Goal: Task Accomplishment & Management: Complete application form

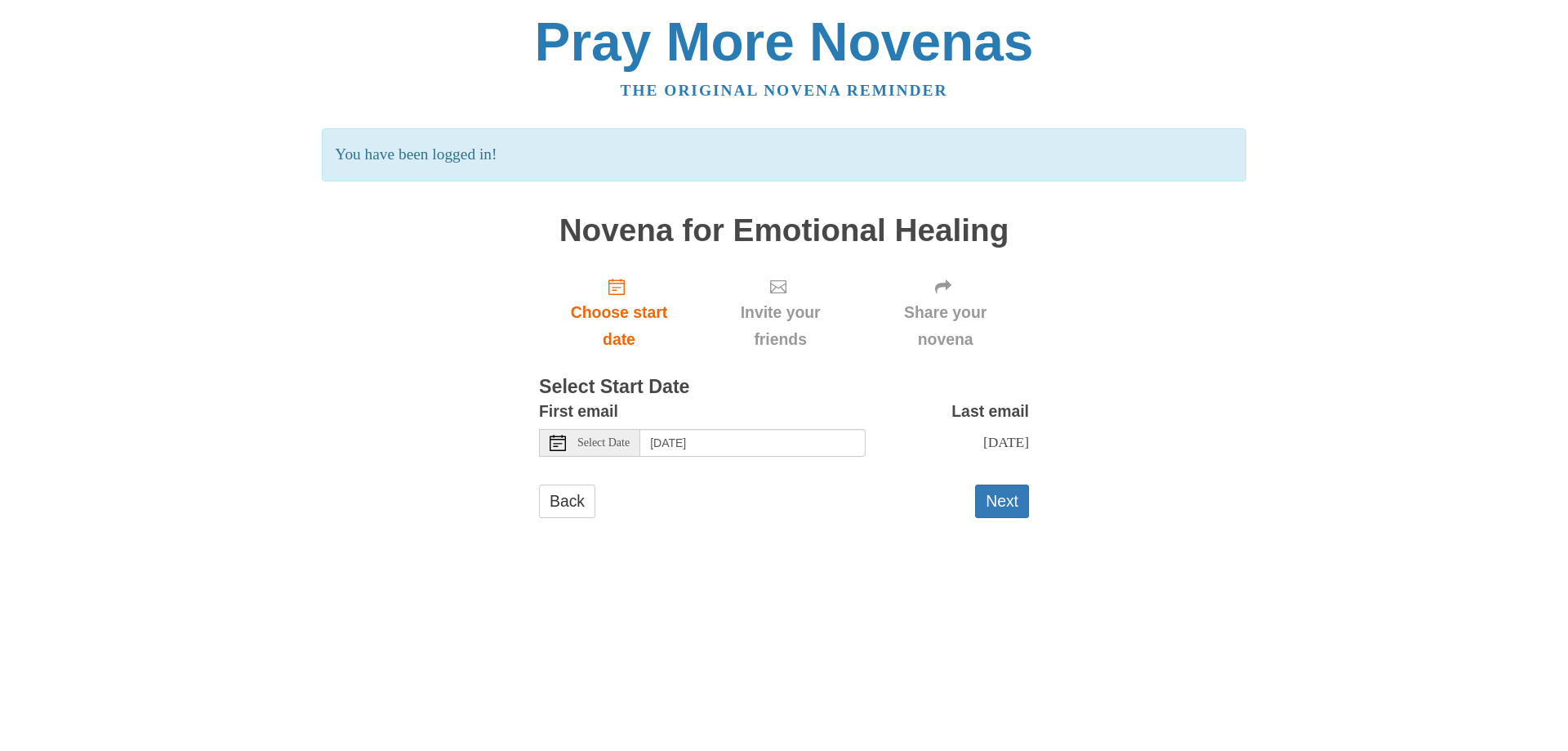
click at [1014, 527] on div "Next" at bounding box center [1002, 509] width 54 height 49
click at [1001, 509] on button "Next" at bounding box center [1002, 501] width 54 height 33
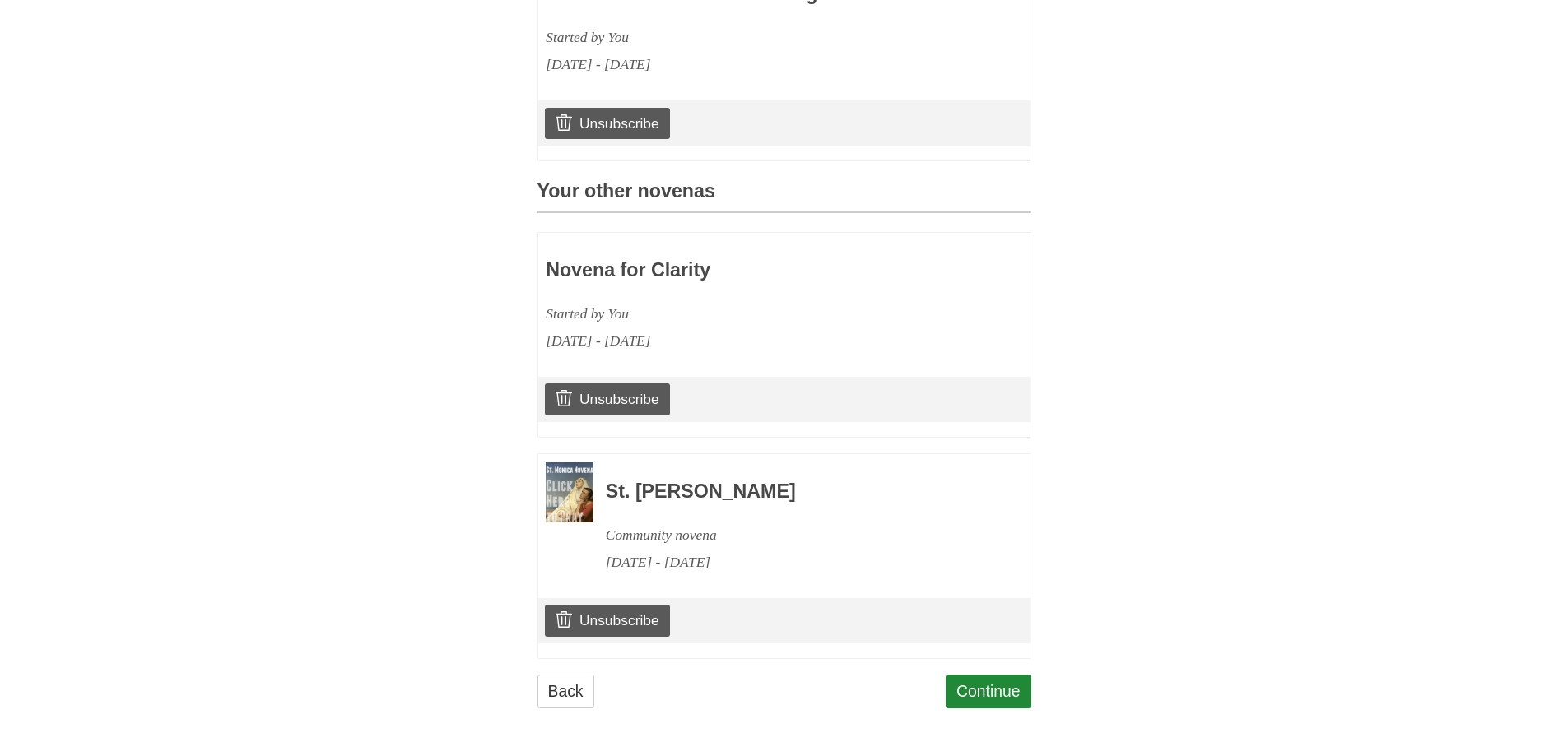
scroll to position [582, 0]
click at [976, 684] on link "Continue" at bounding box center [988, 691] width 86 height 33
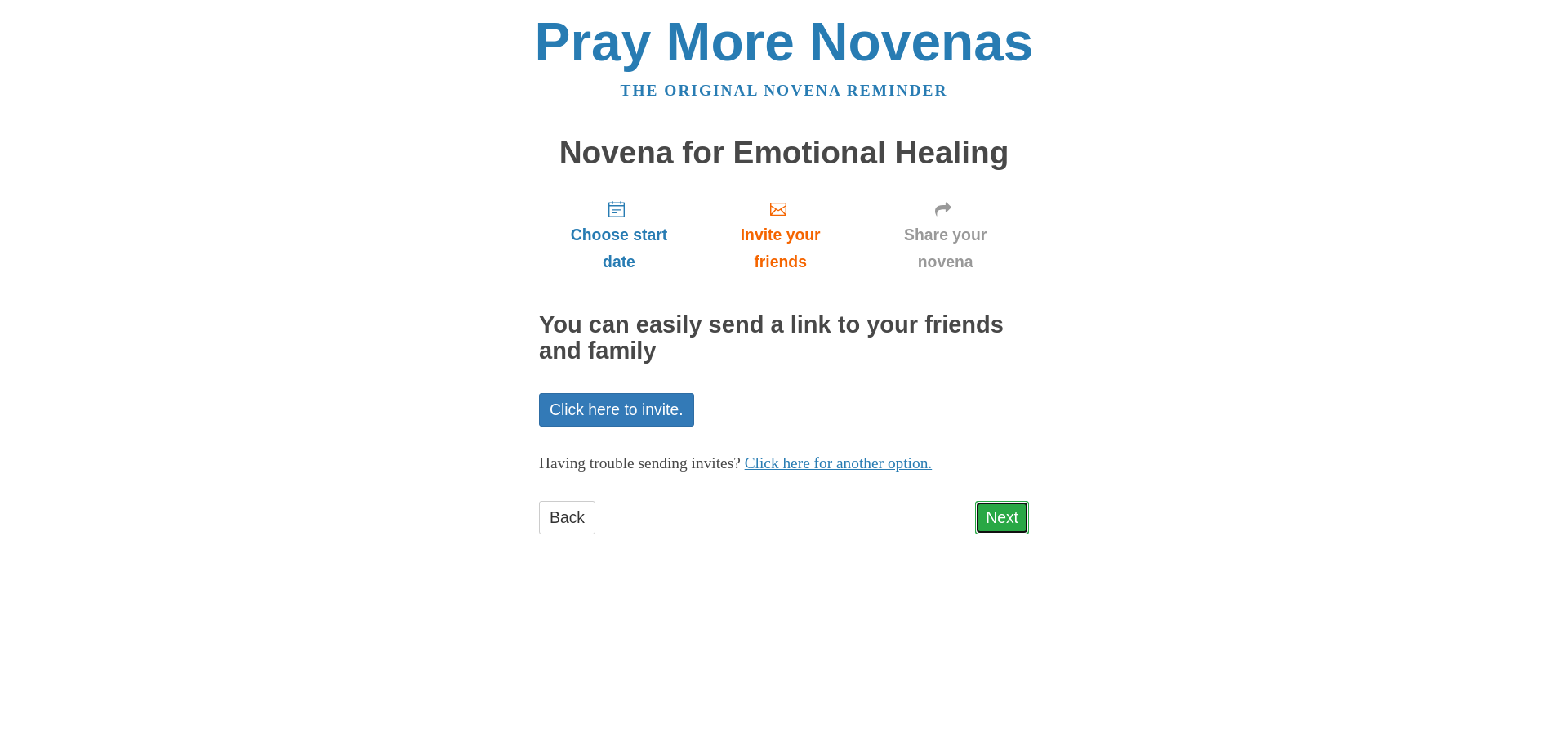
click at [1014, 509] on link "Next" at bounding box center [1002, 517] width 54 height 33
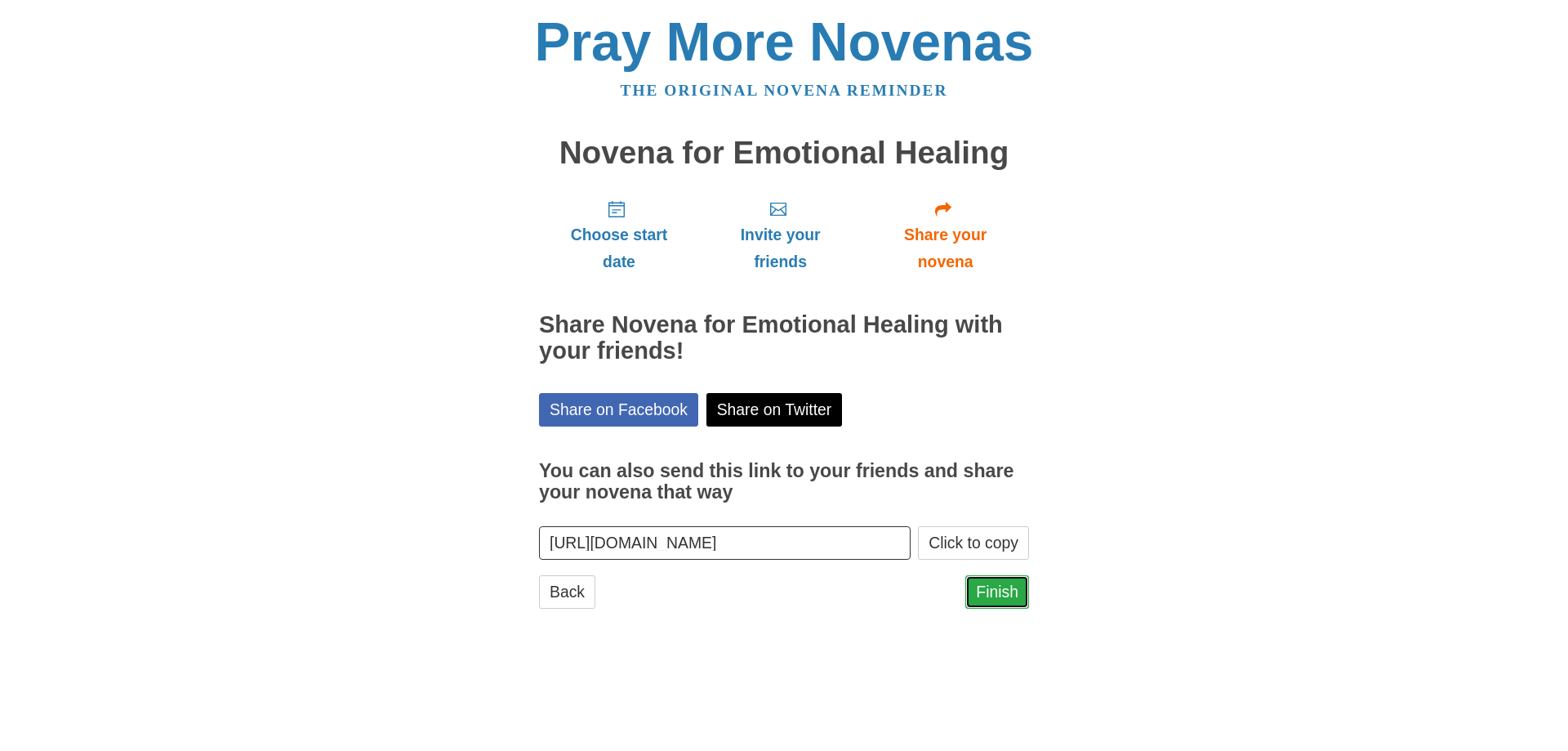
click at [1016, 591] on link "Finish" at bounding box center [997, 591] width 64 height 33
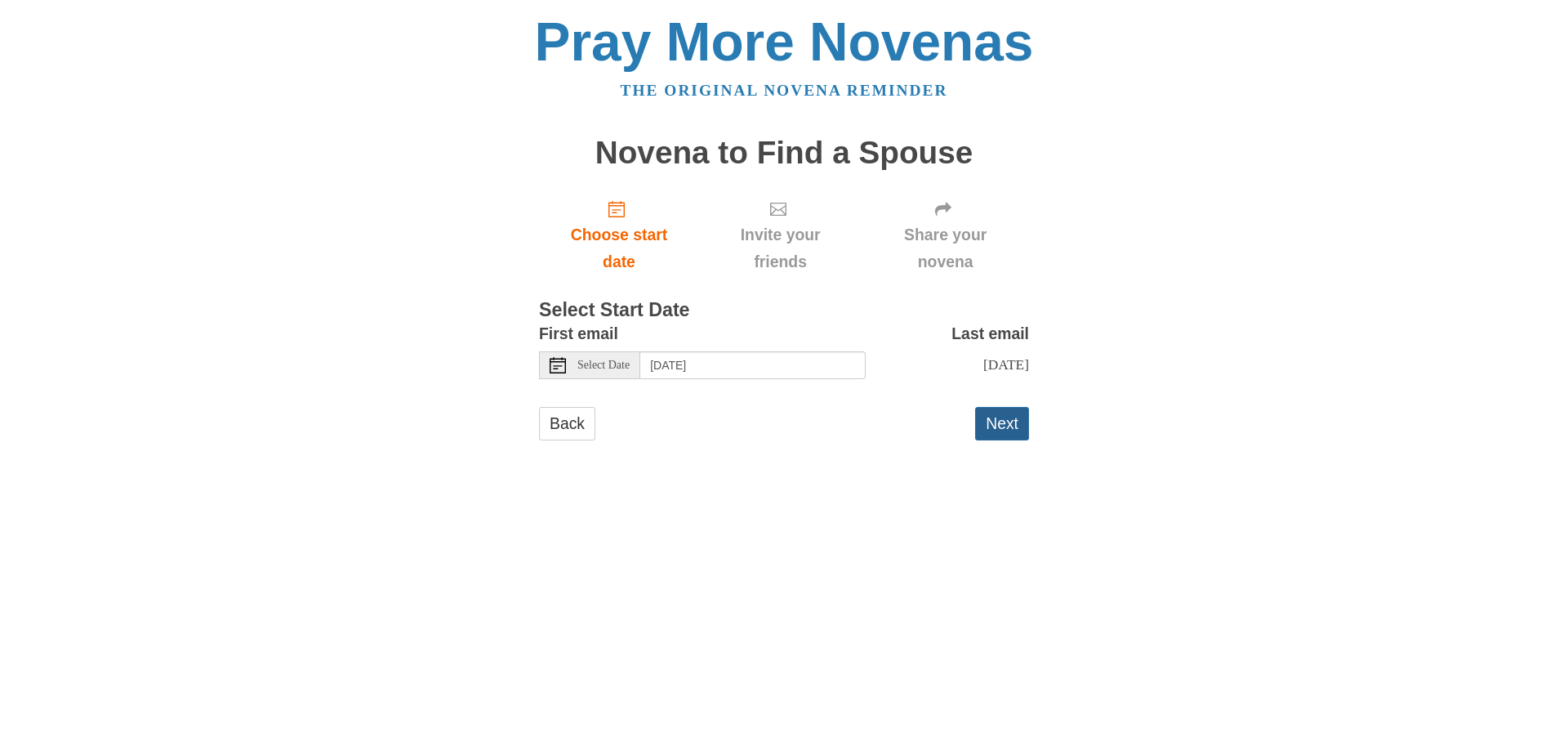
click at [1012, 434] on button "Next" at bounding box center [1002, 423] width 54 height 33
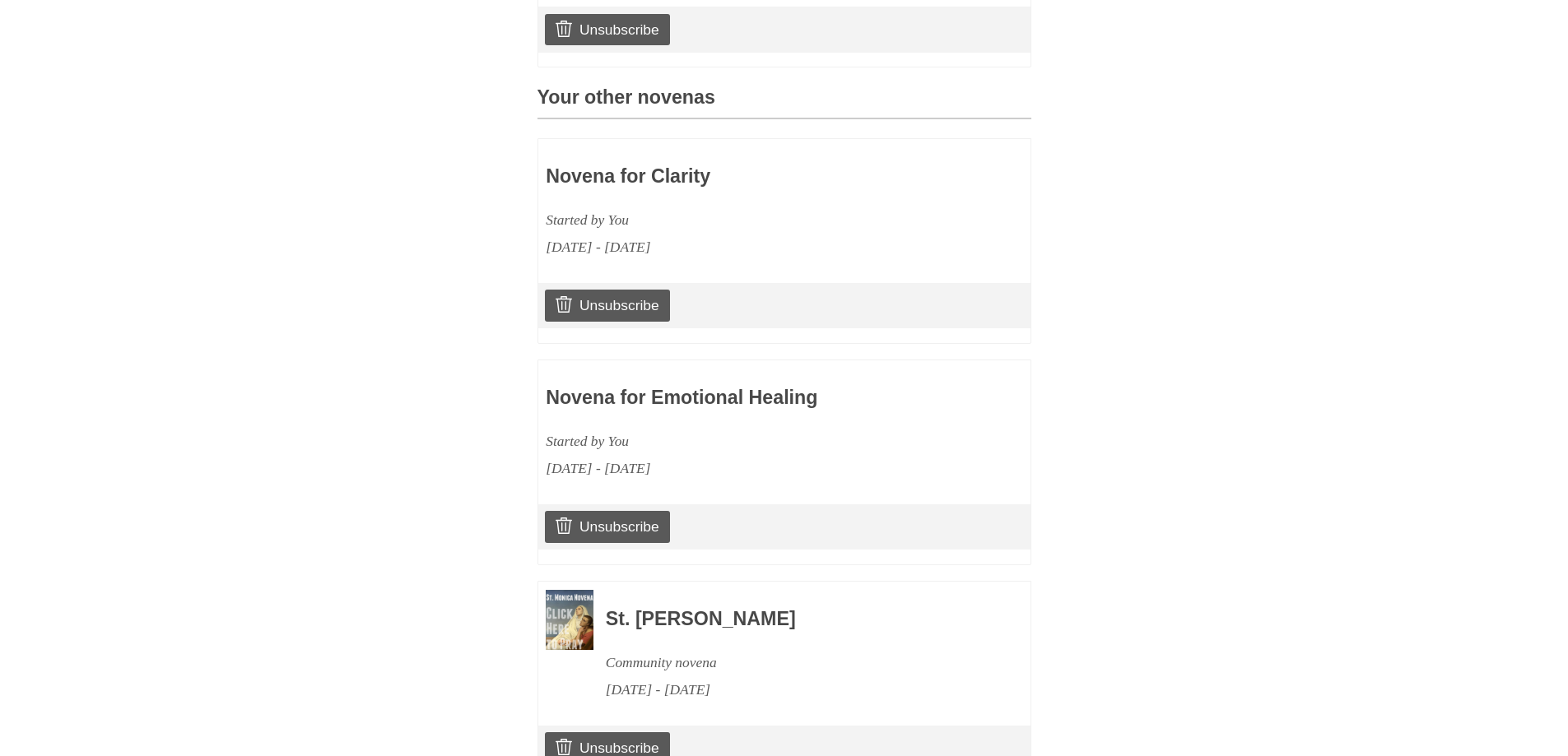
scroll to position [803, 0]
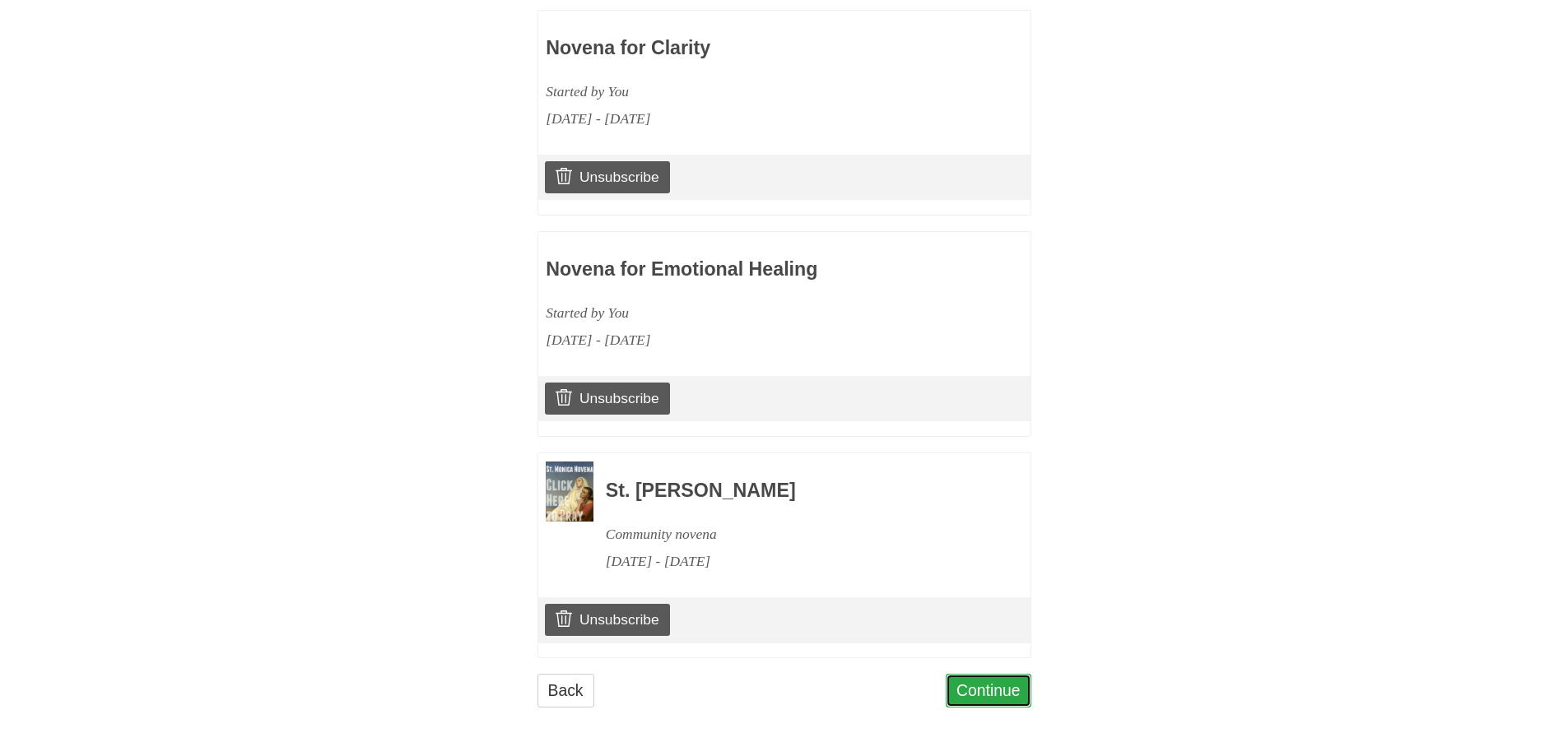
click at [995, 690] on link "Continue" at bounding box center [988, 690] width 86 height 33
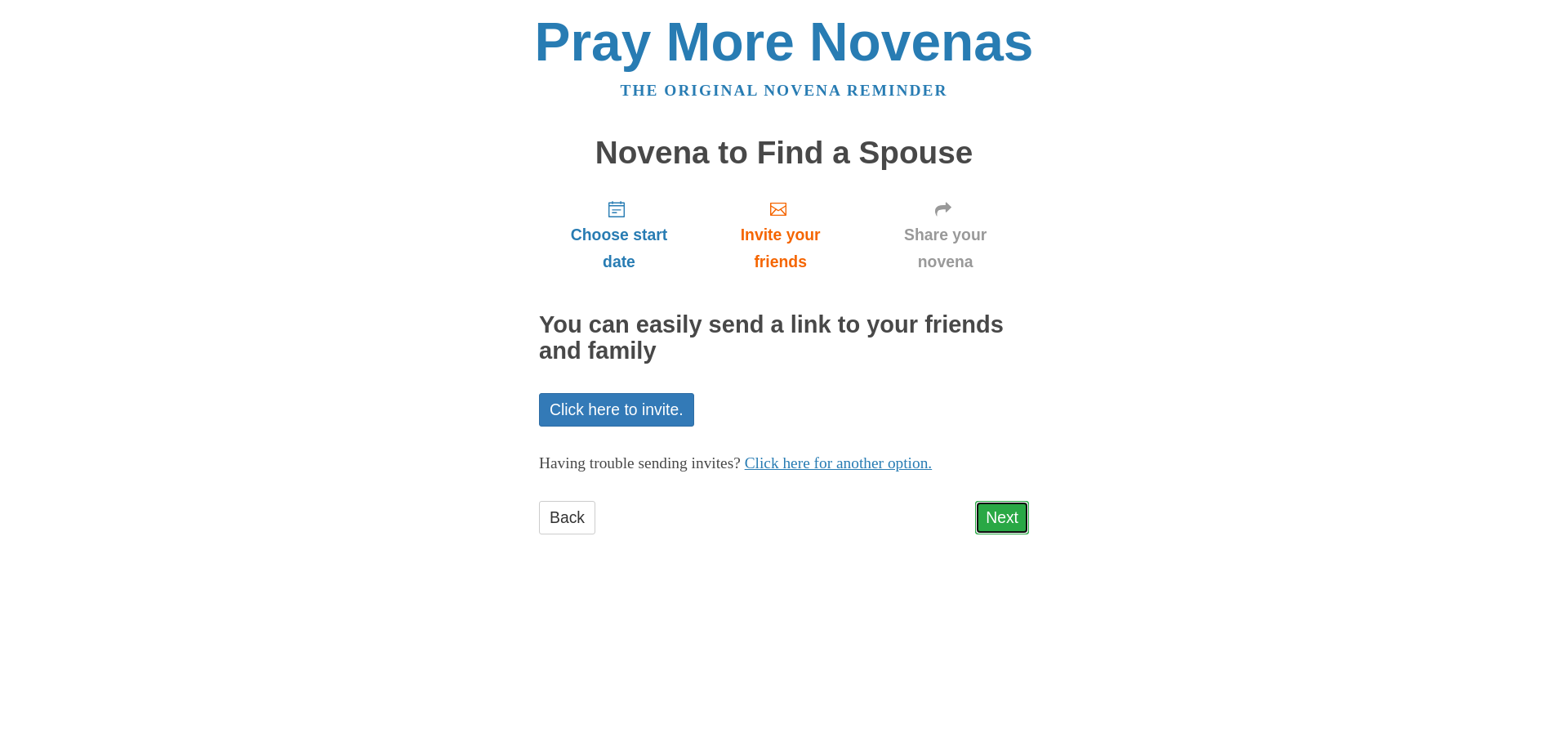
click at [995, 511] on link "Next" at bounding box center [1002, 517] width 54 height 33
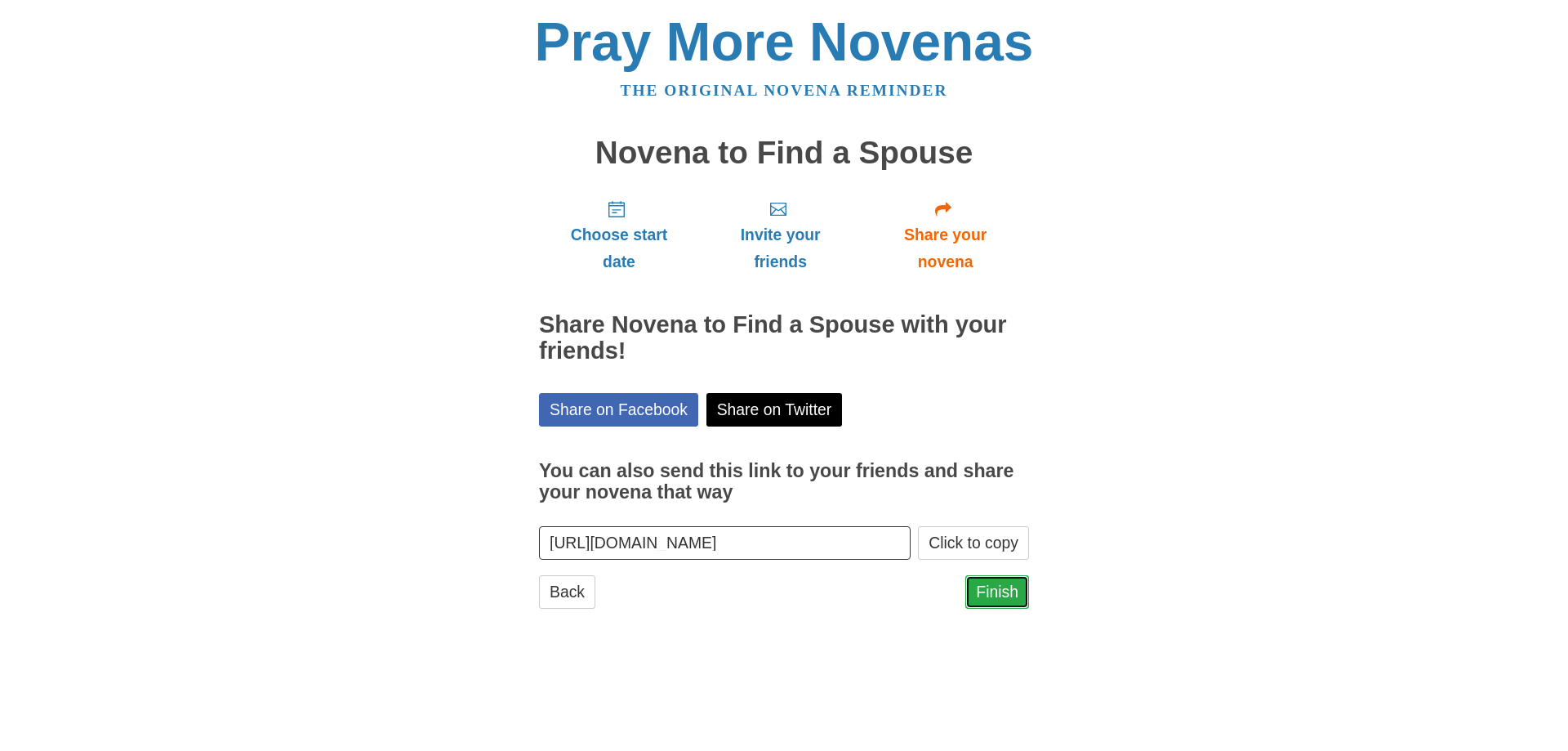
click at [1004, 584] on link "Finish" at bounding box center [997, 591] width 64 height 33
